Goal: Navigation & Orientation: Find specific page/section

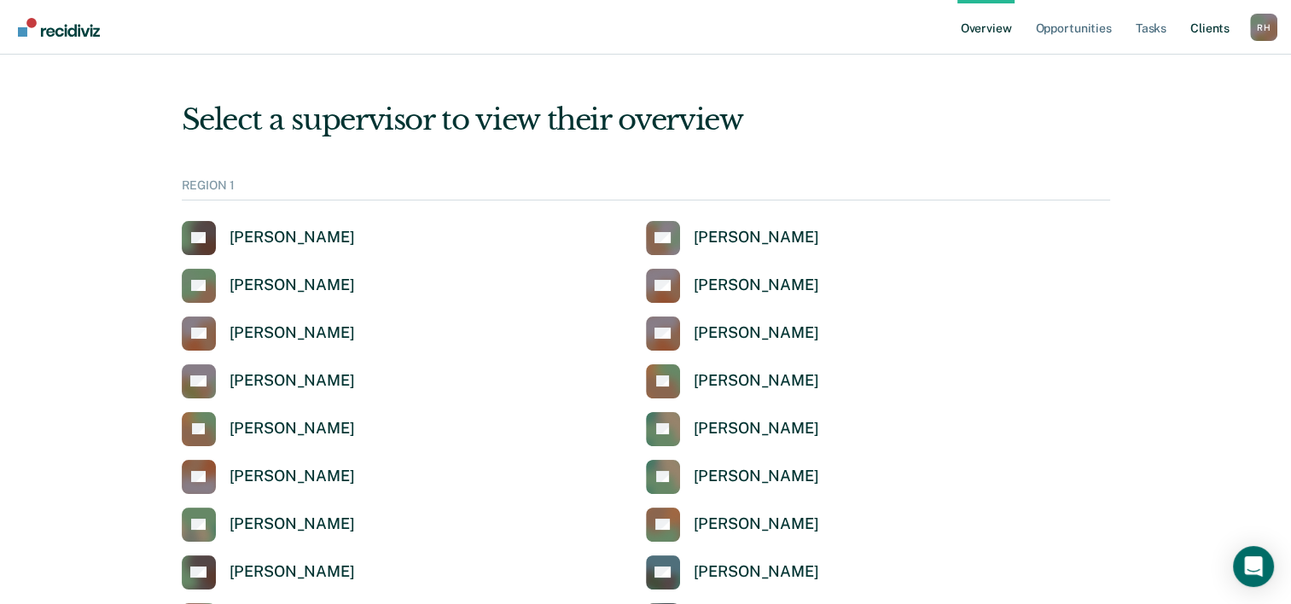
click at [1215, 27] on link "Client s" at bounding box center [1210, 27] width 46 height 55
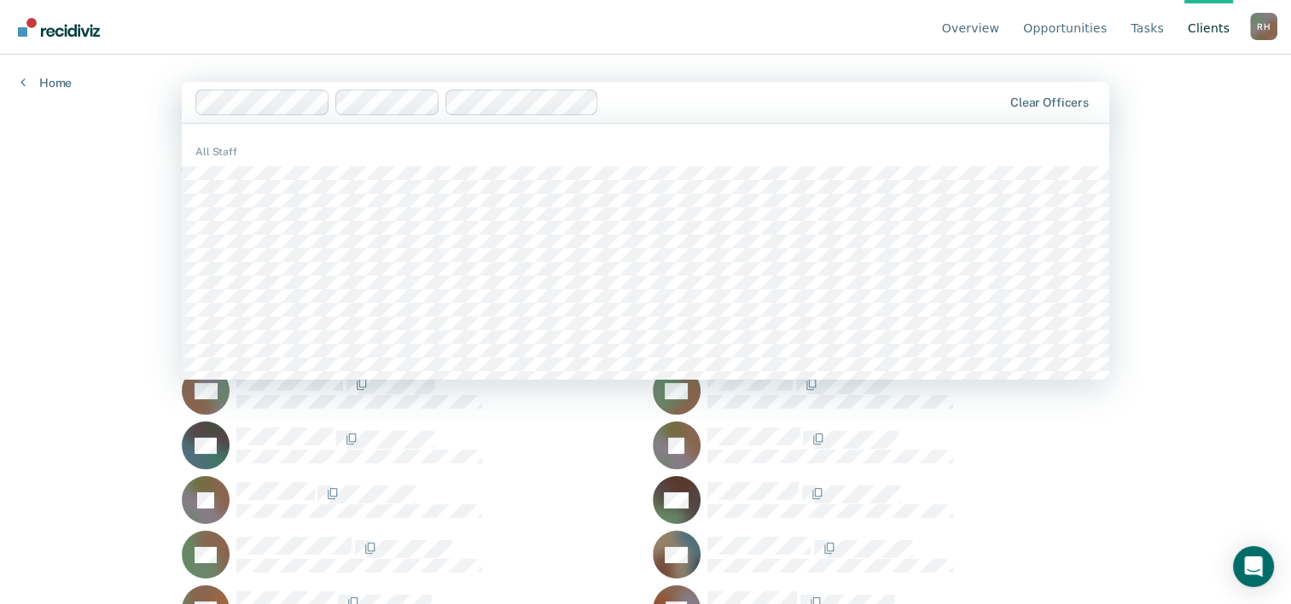
click at [959, 115] on div "Clear officers" at bounding box center [646, 102] width 928 height 41
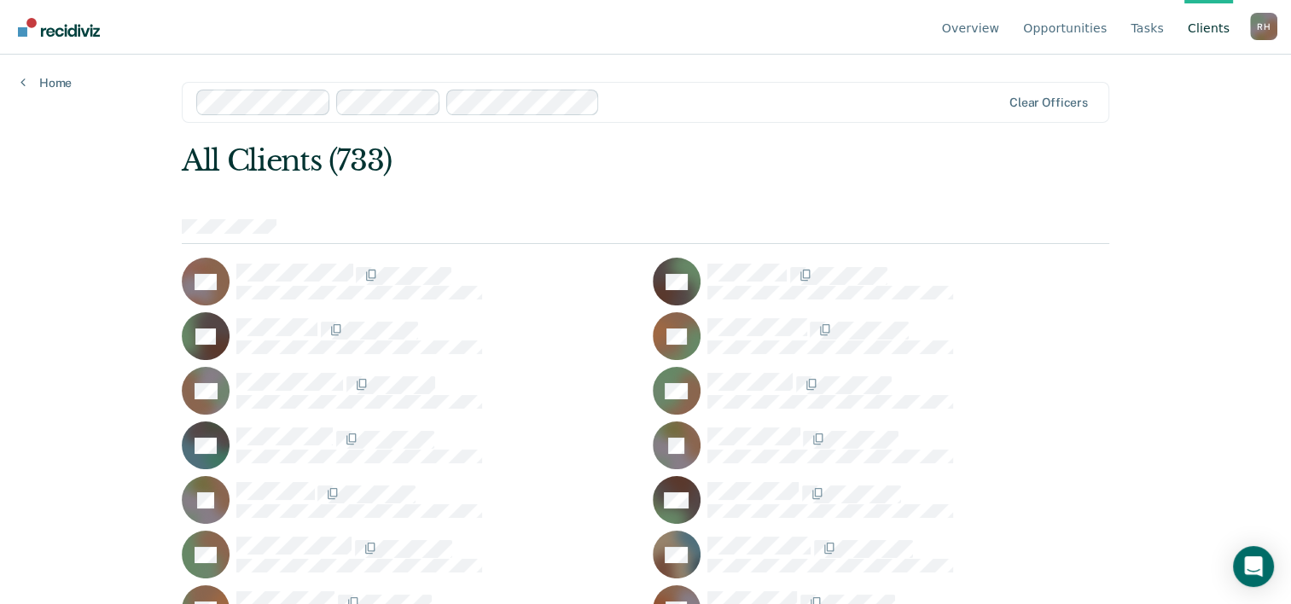
click at [1163, 239] on div "Overview Opportunities Tasks Client s [PERSON_NAME] Profile How it works Log Ou…" at bounding box center [645, 302] width 1291 height 604
click at [1254, 29] on div "R H" at bounding box center [1263, 26] width 27 height 27
drag, startPoint x: 969, startPoint y: 26, endPoint x: 986, endPoint y: 28, distance: 17.3
click at [969, 26] on link "Overview" at bounding box center [971, 27] width 65 height 55
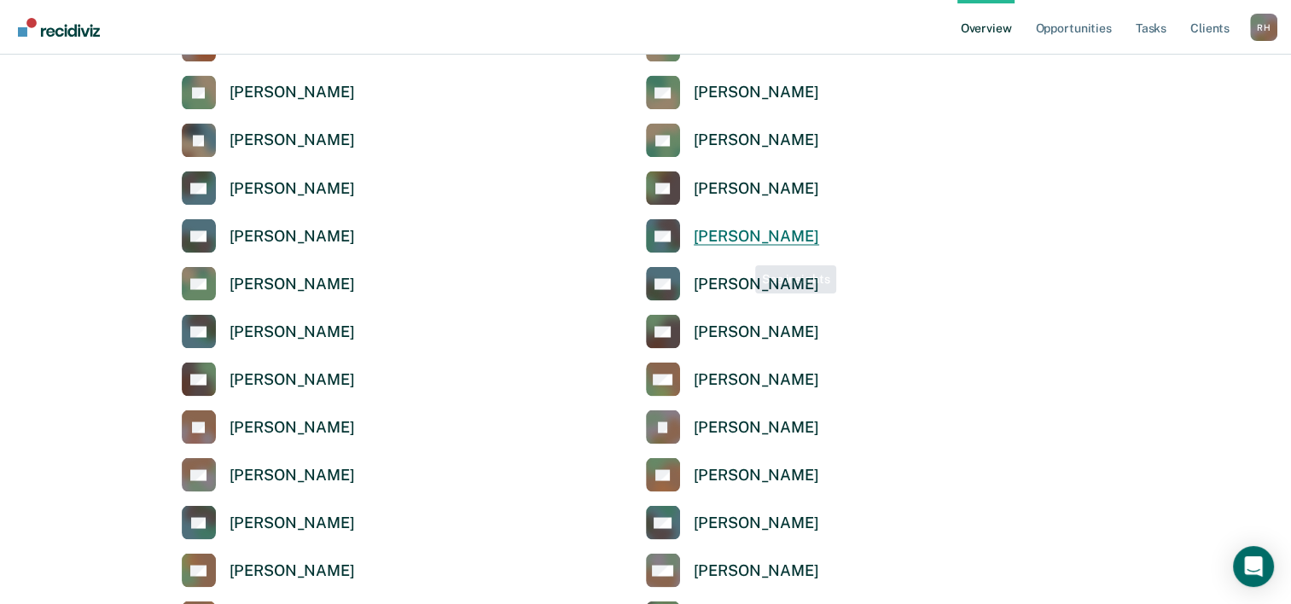
scroll to position [2731, 0]
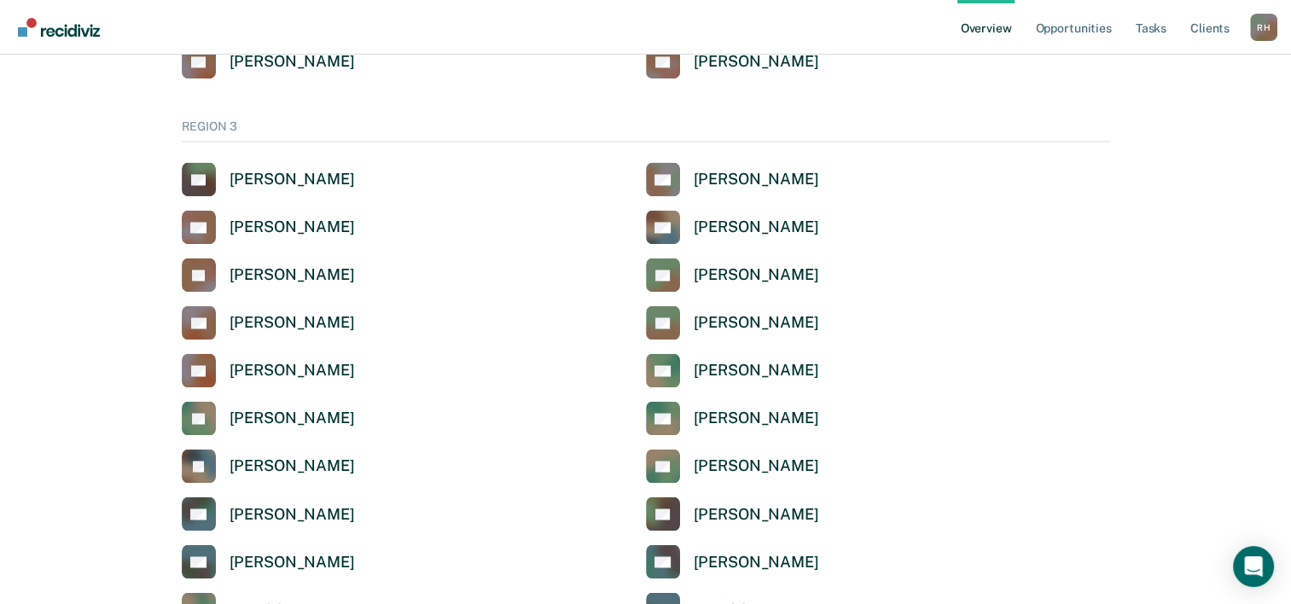
click at [205, 125] on div "REGION 3" at bounding box center [646, 130] width 928 height 22
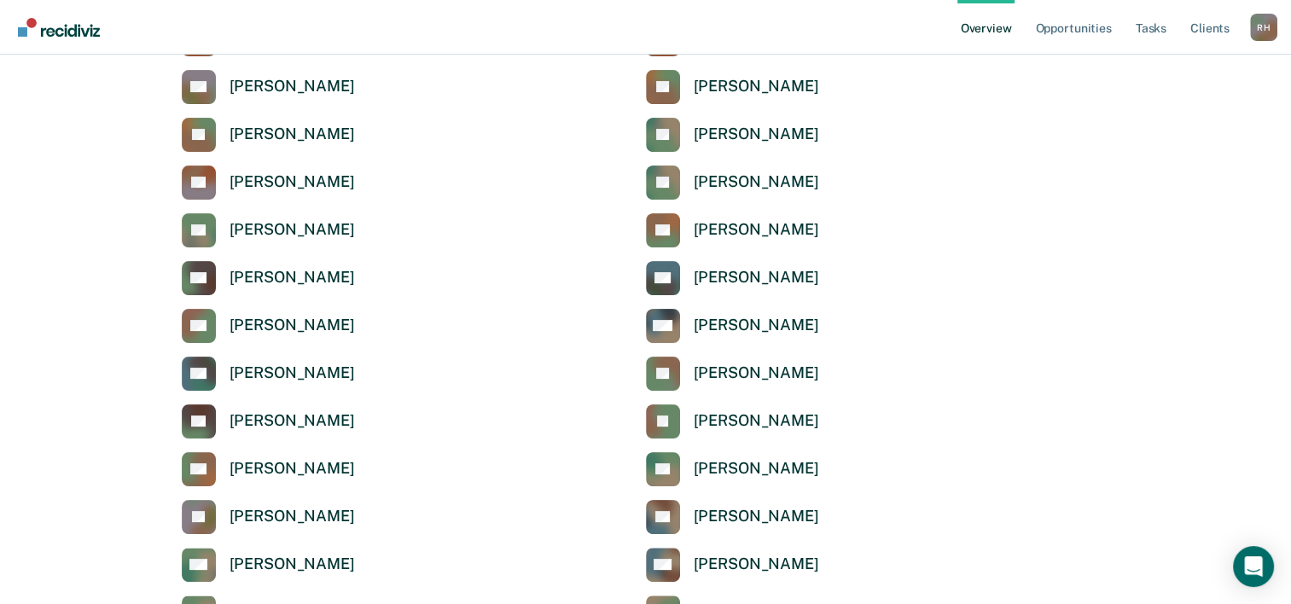
scroll to position [0, 0]
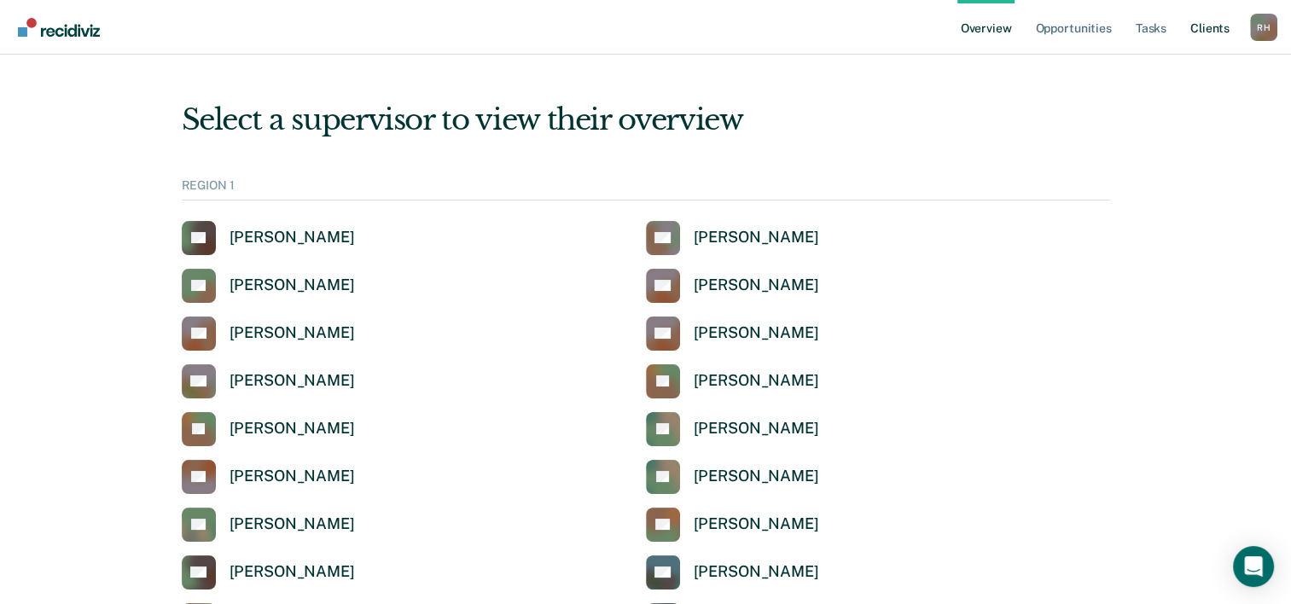
click at [1212, 30] on link "Client s" at bounding box center [1210, 27] width 46 height 55
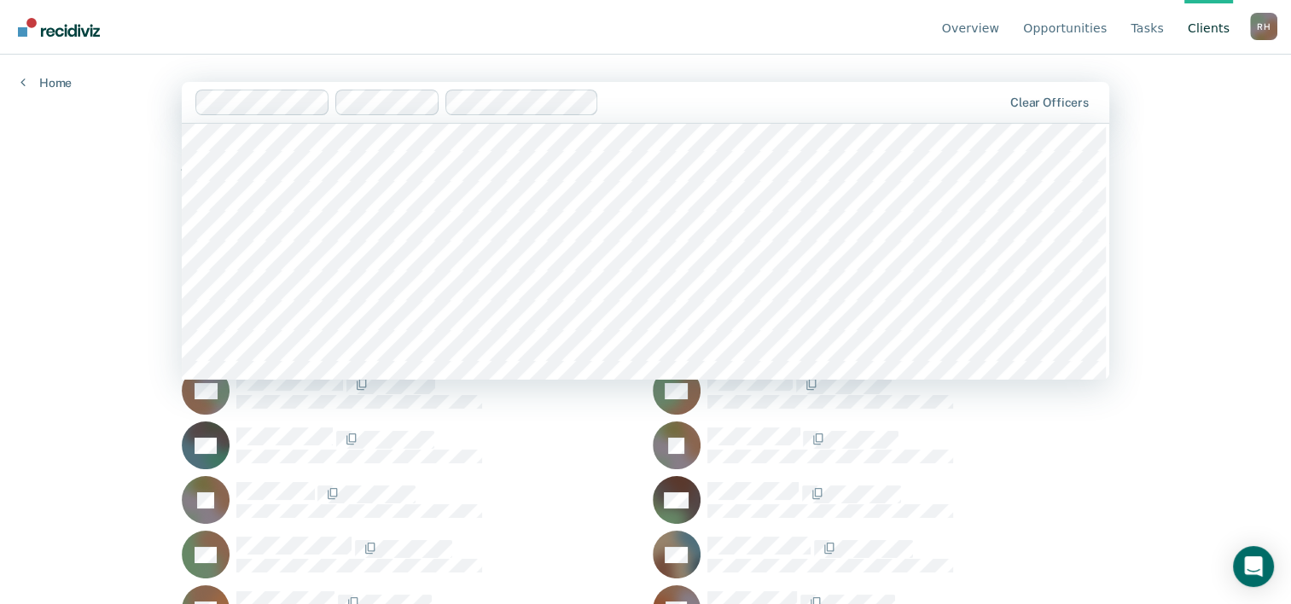
scroll to position [2133, 0]
